Goal: Information Seeking & Learning: Understand process/instructions

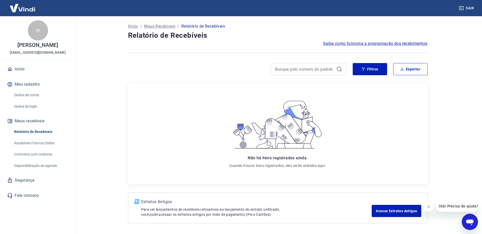
click at [356, 41] on span "Saiba como funciona a programação dos recebimentos" at bounding box center [375, 43] width 104 height 6
click at [39, 144] on link "Recebíveis Futuros Online" at bounding box center [40, 143] width 57 height 10
click at [385, 43] on span "Saiba como funciona a programação dos recebimentos" at bounding box center [375, 43] width 104 height 6
